Goal: Find specific page/section: Find specific page/section

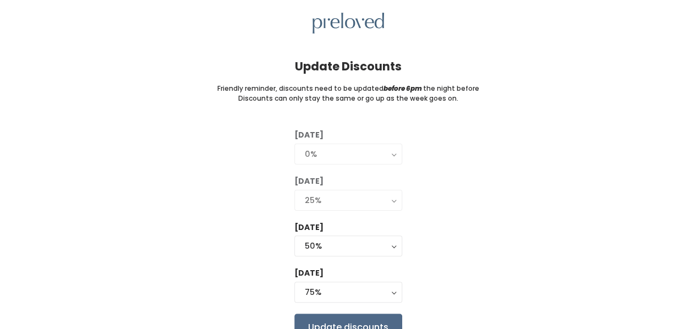
scroll to position [87, 0]
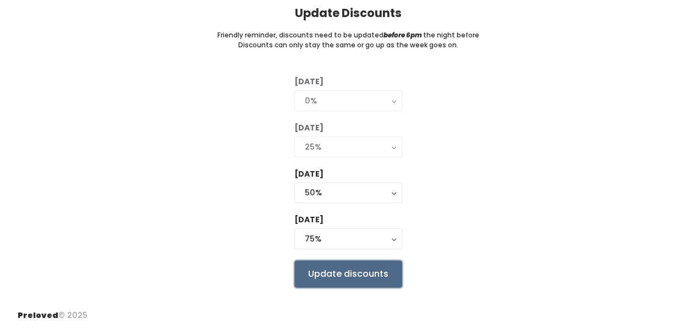
drag, startPoint x: 334, startPoint y: 264, endPoint x: 467, endPoint y: 206, distance: 144.9
click at [467, 206] on div "[DATE] 0% 25% 50% 75% 90% 0% [DATE] 0% 25% 50% 75% 90% 25% [DATE] 0% 25% 50% 75…" at bounding box center [348, 181] width 661 height 211
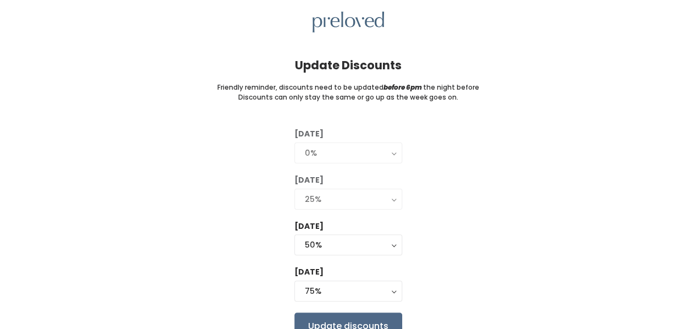
scroll to position [0, 0]
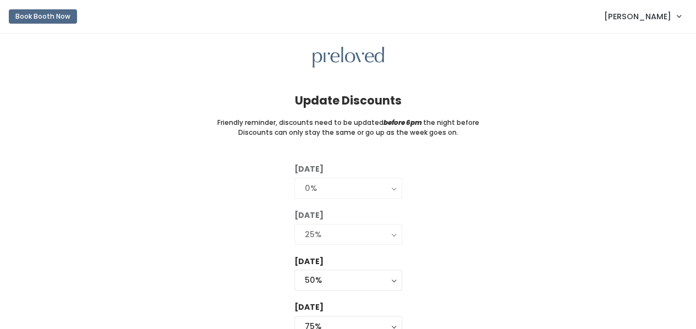
click at [643, 16] on span "[PERSON_NAME]" at bounding box center [637, 16] width 67 height 12
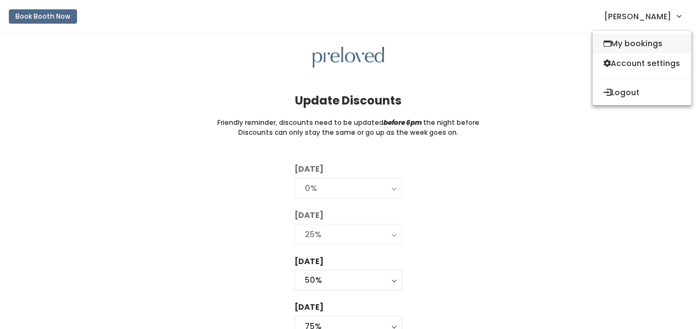
click at [629, 43] on link "My bookings" at bounding box center [642, 44] width 98 height 20
